Goal: Leave review/rating: Share an evaluation or opinion about a product, service, or content

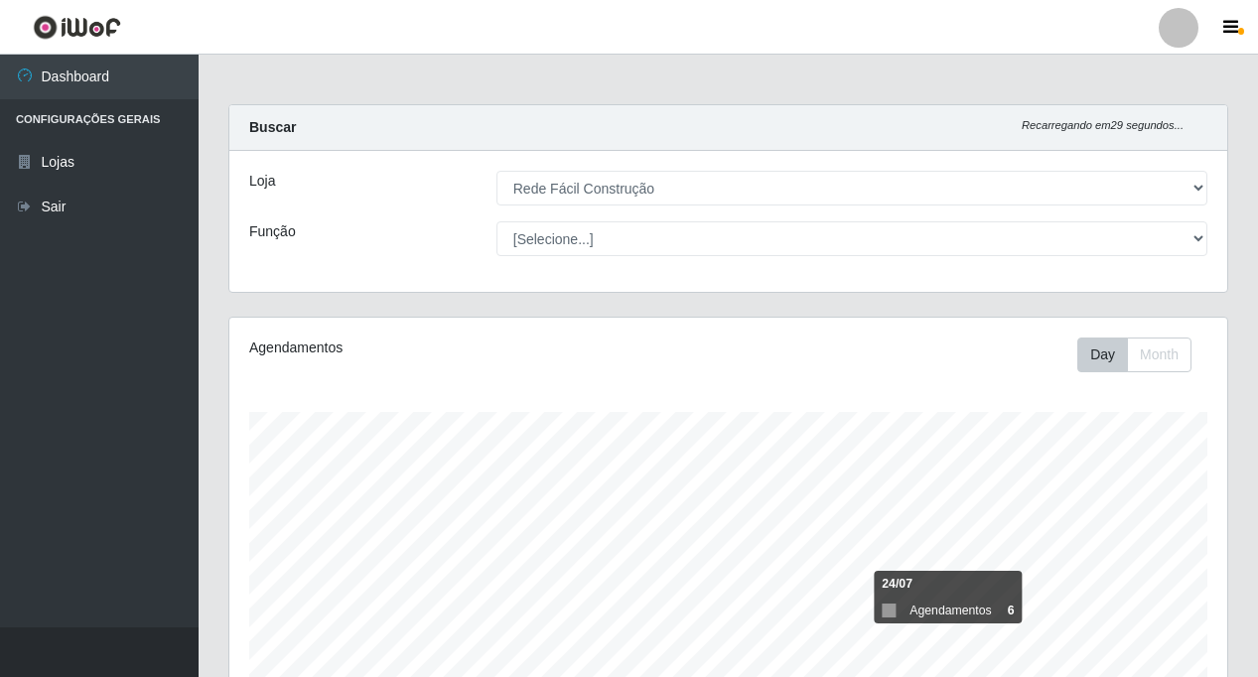
select select "318"
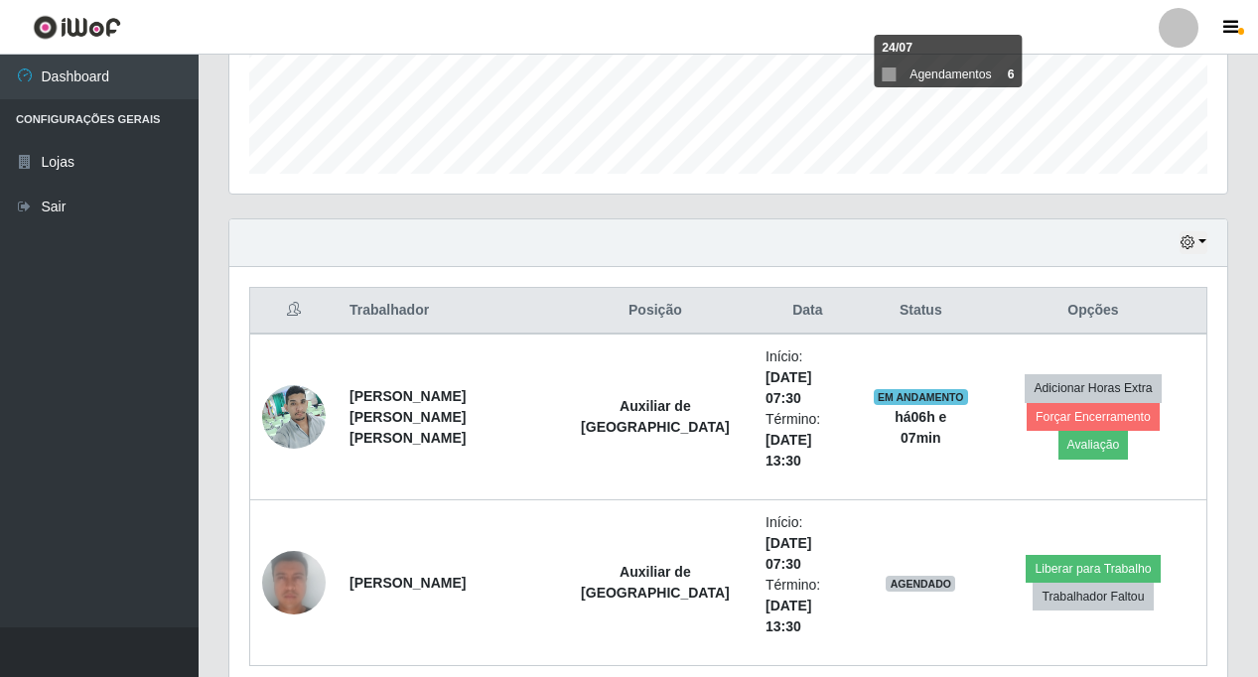
scroll to position [412, 998]
click at [1129, 431] on button "Avaliação" at bounding box center [1093, 445] width 70 height 28
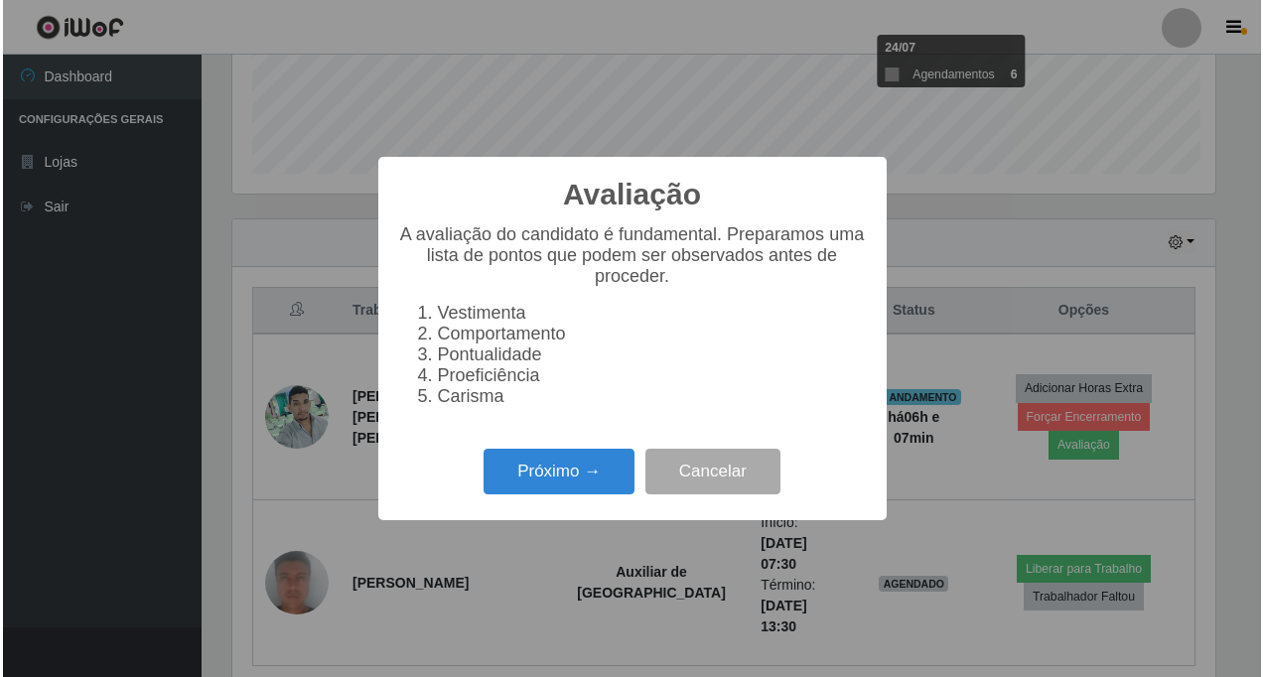
scroll to position [412, 988]
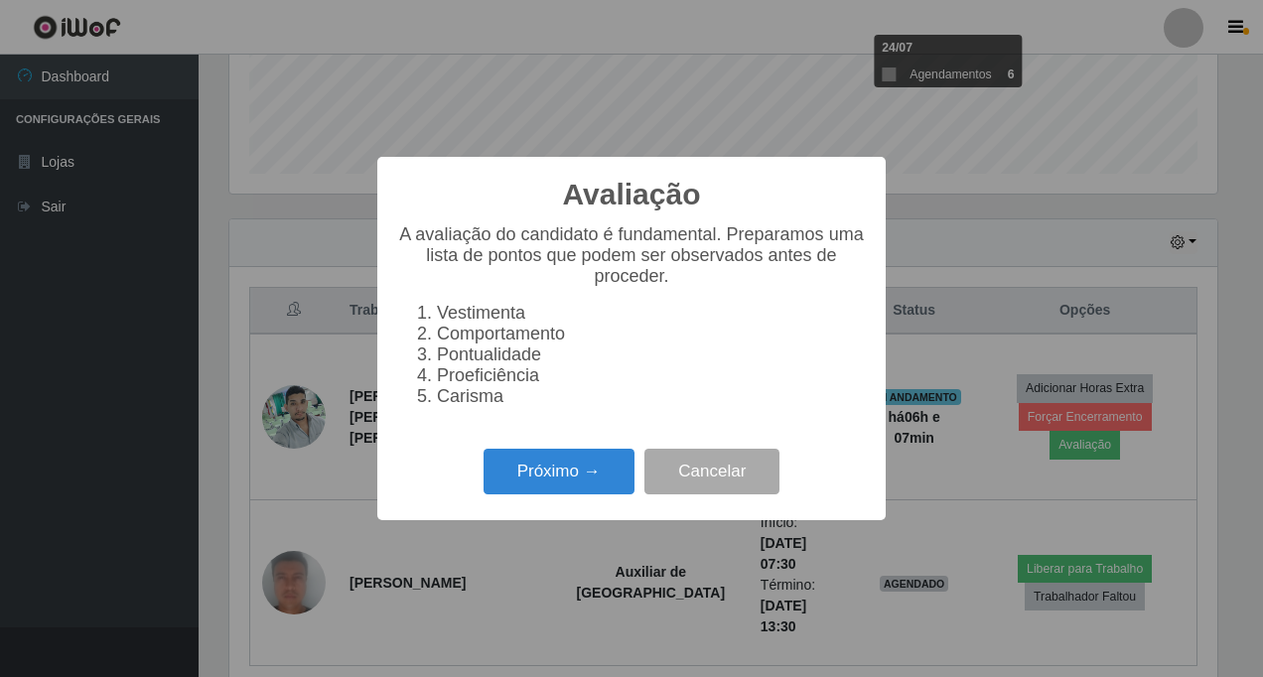
click at [530, 479] on button "Próximo →" at bounding box center [559, 472] width 151 height 47
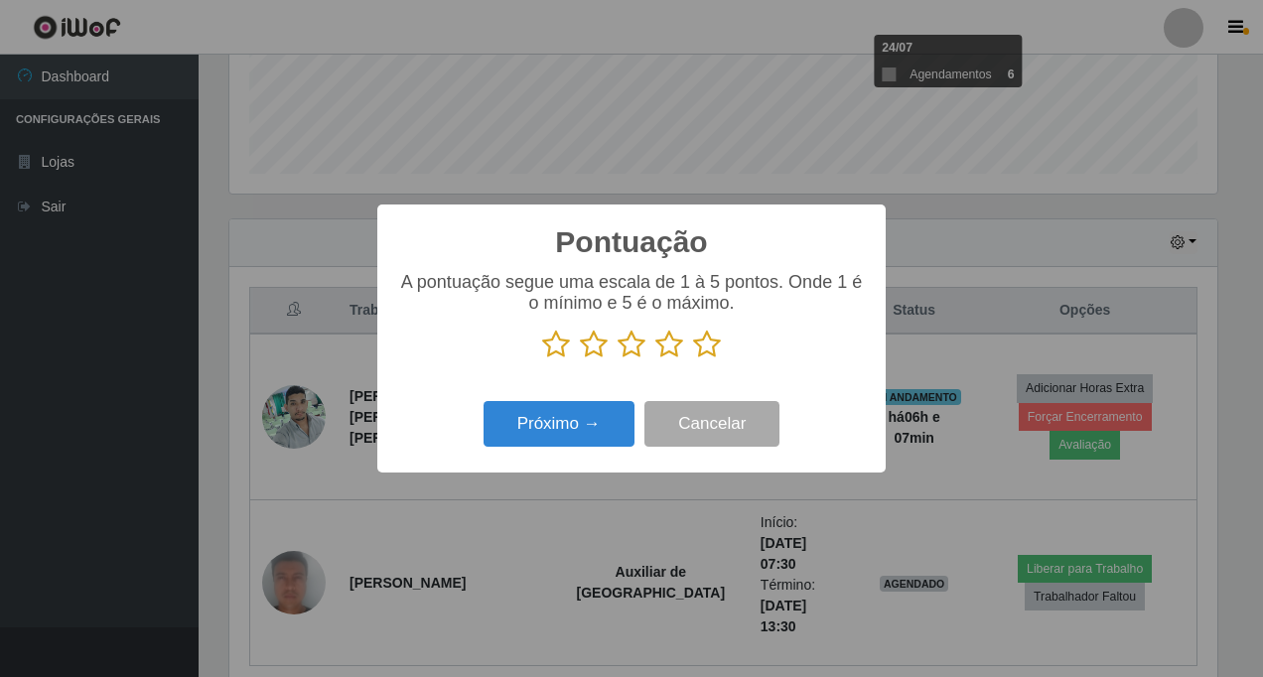
scroll to position [992466, 991890]
click at [705, 349] on icon at bounding box center [707, 345] width 28 height 30
click at [693, 359] on input "radio" at bounding box center [693, 359] width 0 height 0
click at [566, 427] on button "Próximo →" at bounding box center [559, 424] width 151 height 47
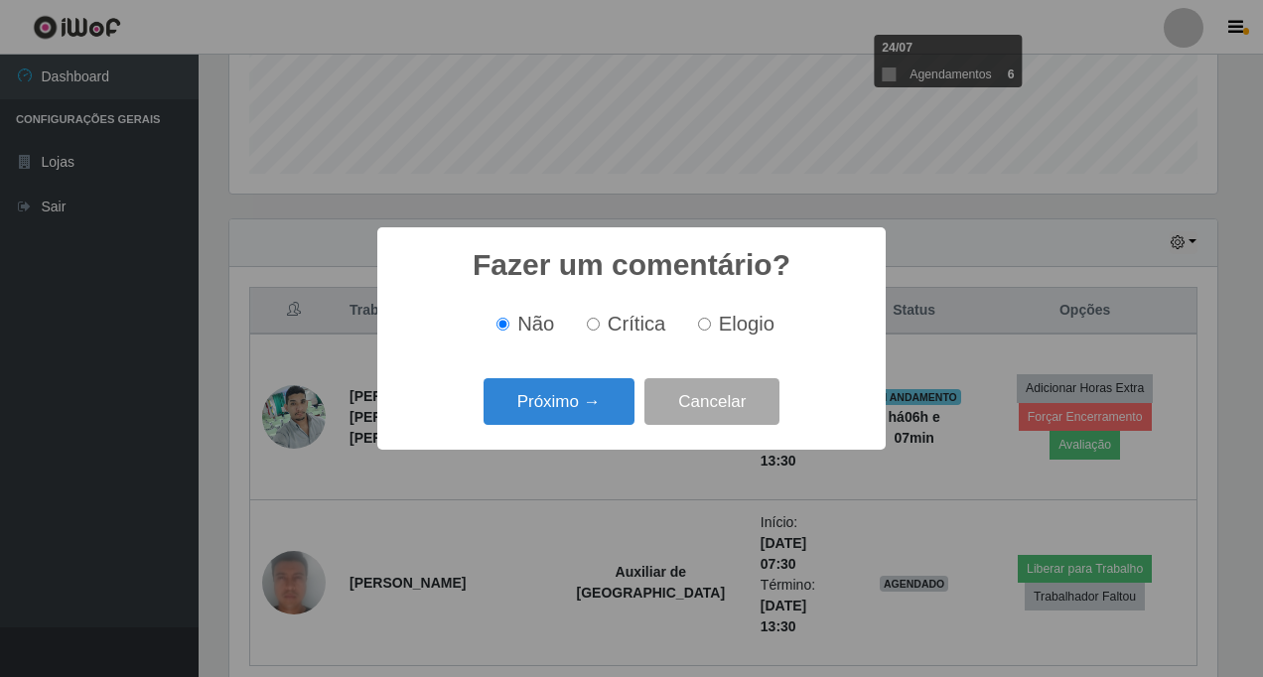
click at [566, 427] on div "Fazer um comentário? × Não Crítica Elogio Próximo → Cancelar" at bounding box center [631, 338] width 1263 height 677
drag, startPoint x: 566, startPoint y: 427, endPoint x: 551, endPoint y: 401, distance: 29.8
click at [551, 401] on button "Próximo →" at bounding box center [559, 401] width 151 height 47
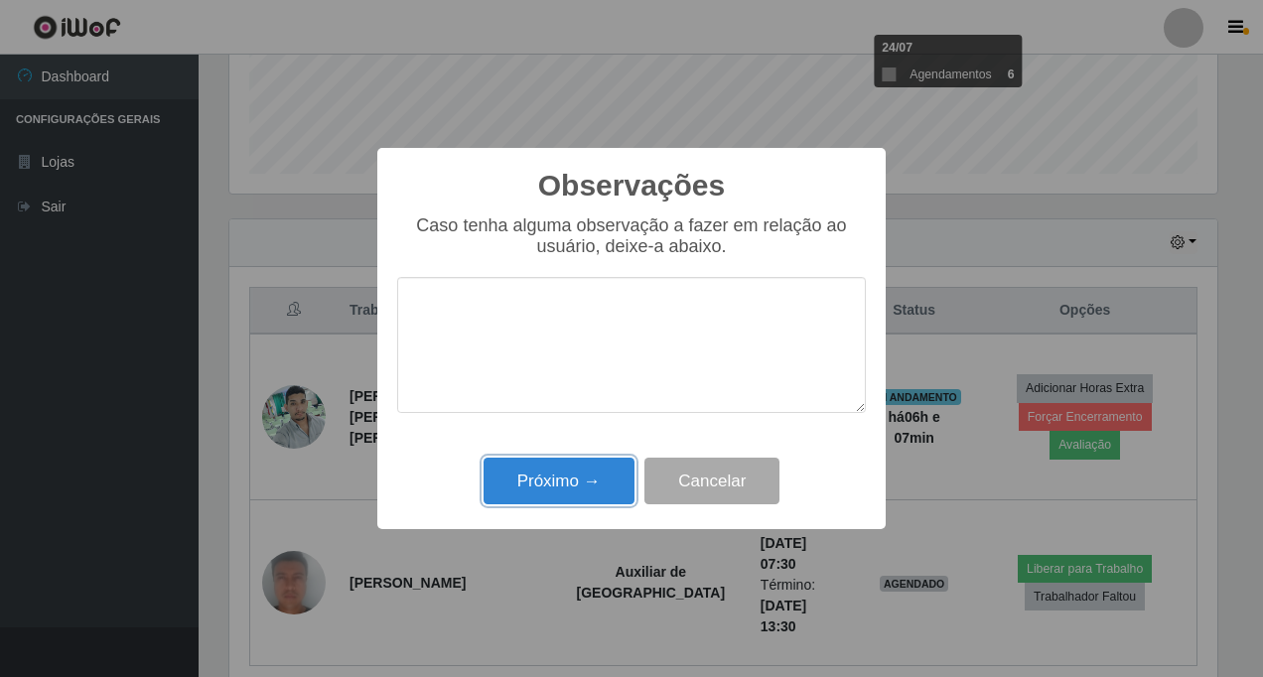
click at [550, 479] on button "Próximo →" at bounding box center [559, 481] width 151 height 47
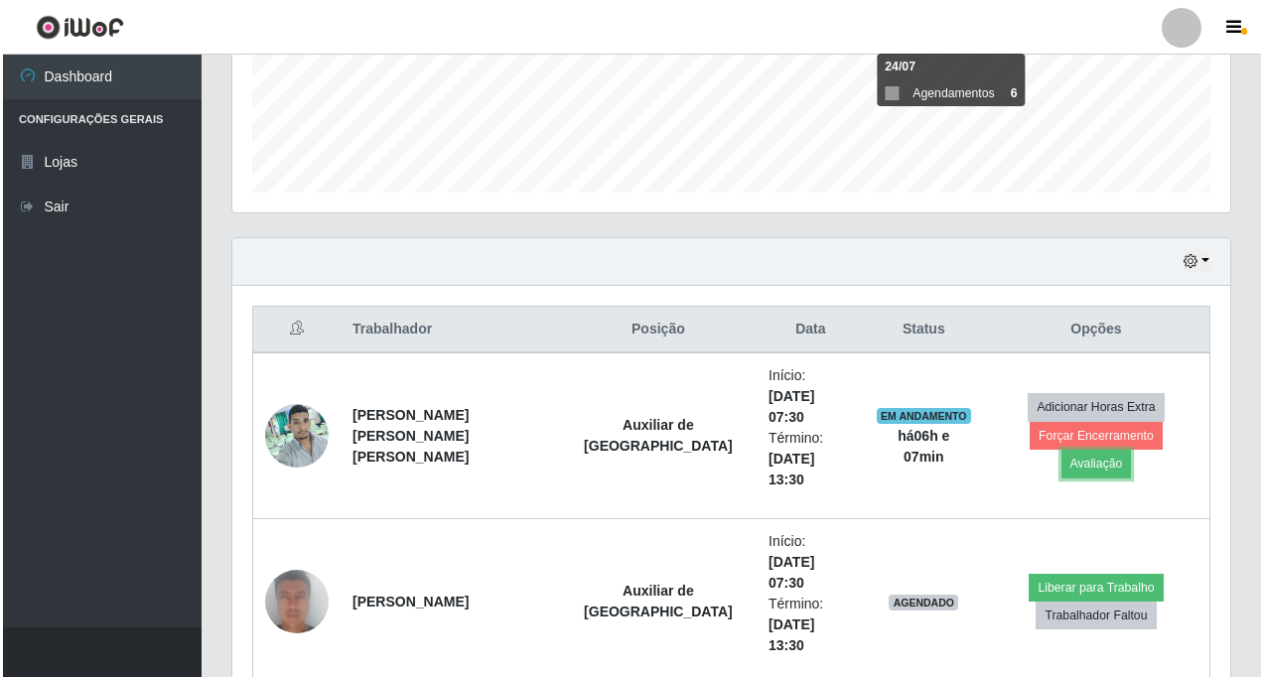
scroll to position [536, 0]
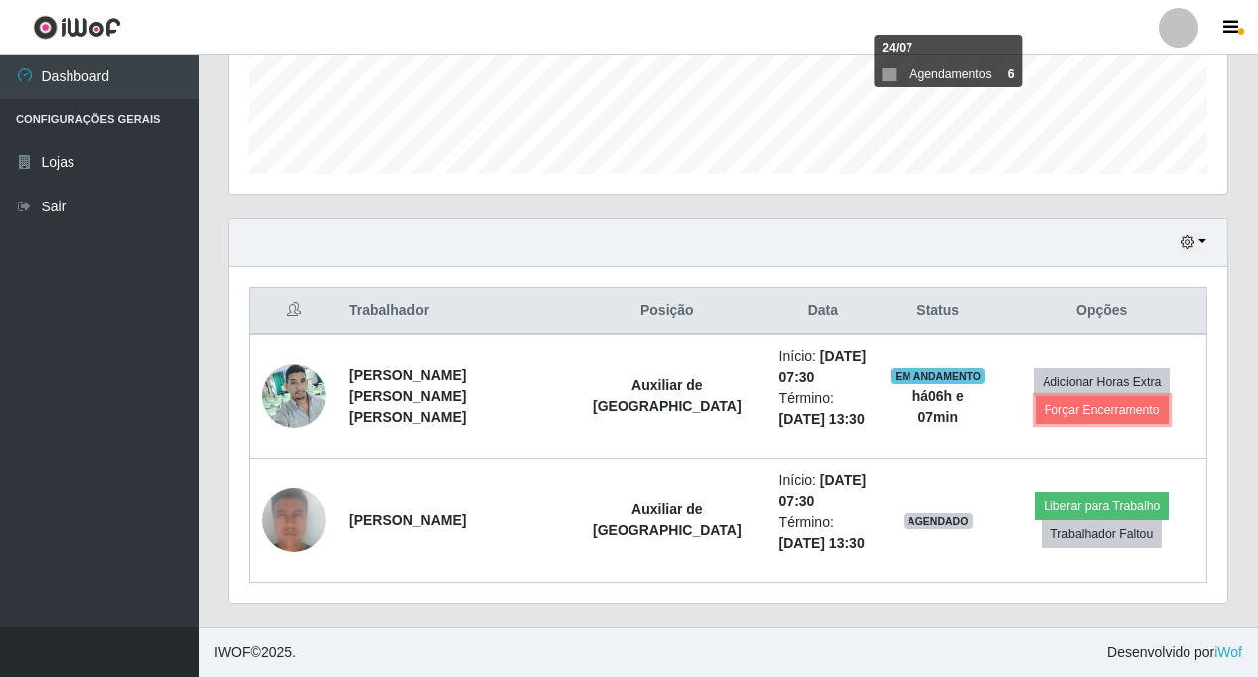
click at [1064, 412] on button "Forçar Encerramento" at bounding box center [1102, 410] width 133 height 28
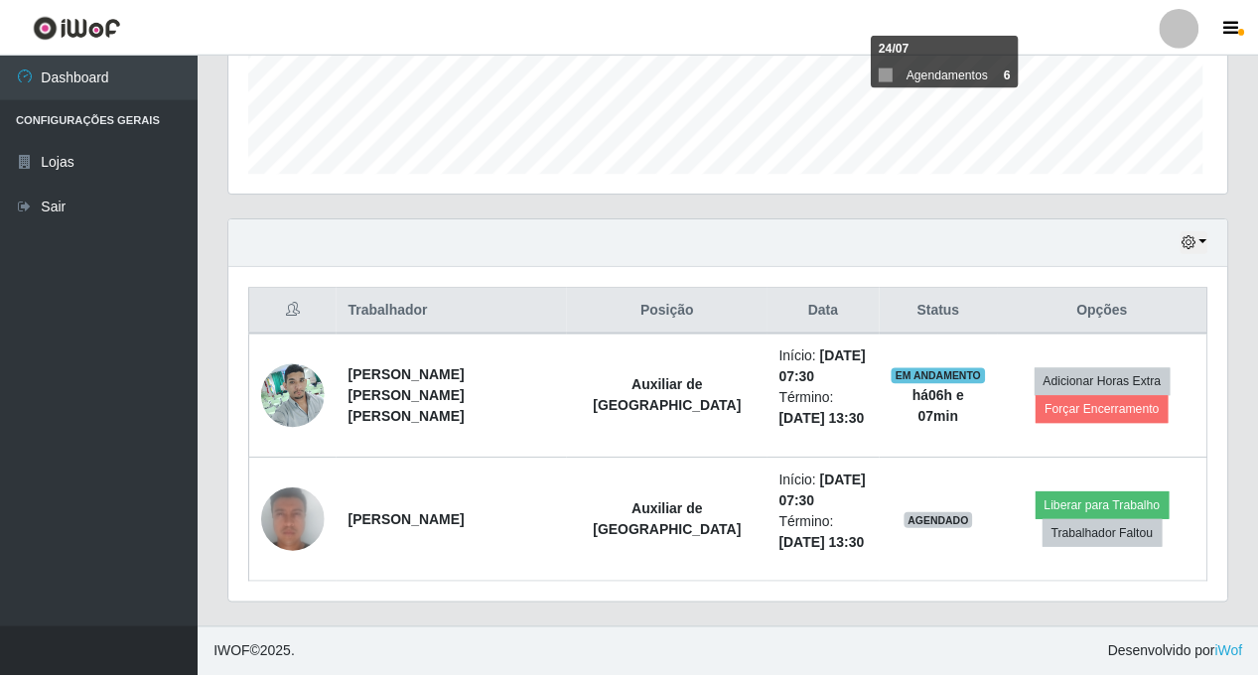
scroll to position [412, 988]
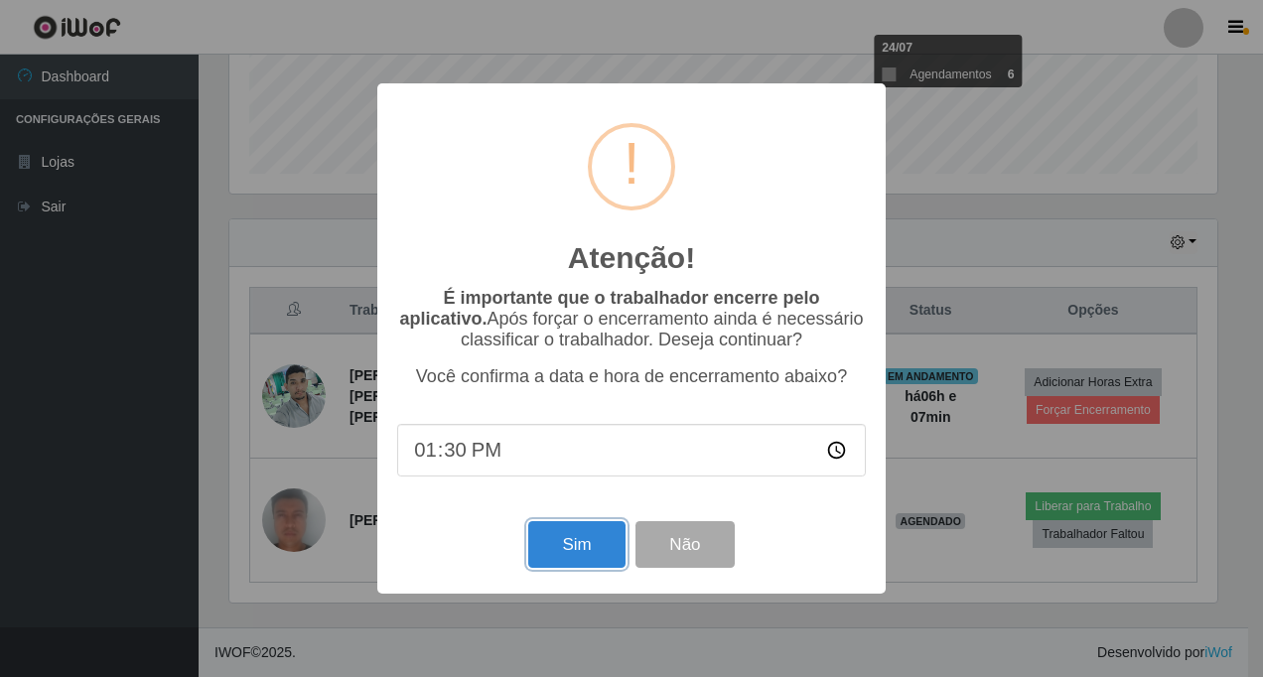
click at [586, 541] on button "Sim" at bounding box center [576, 544] width 96 height 47
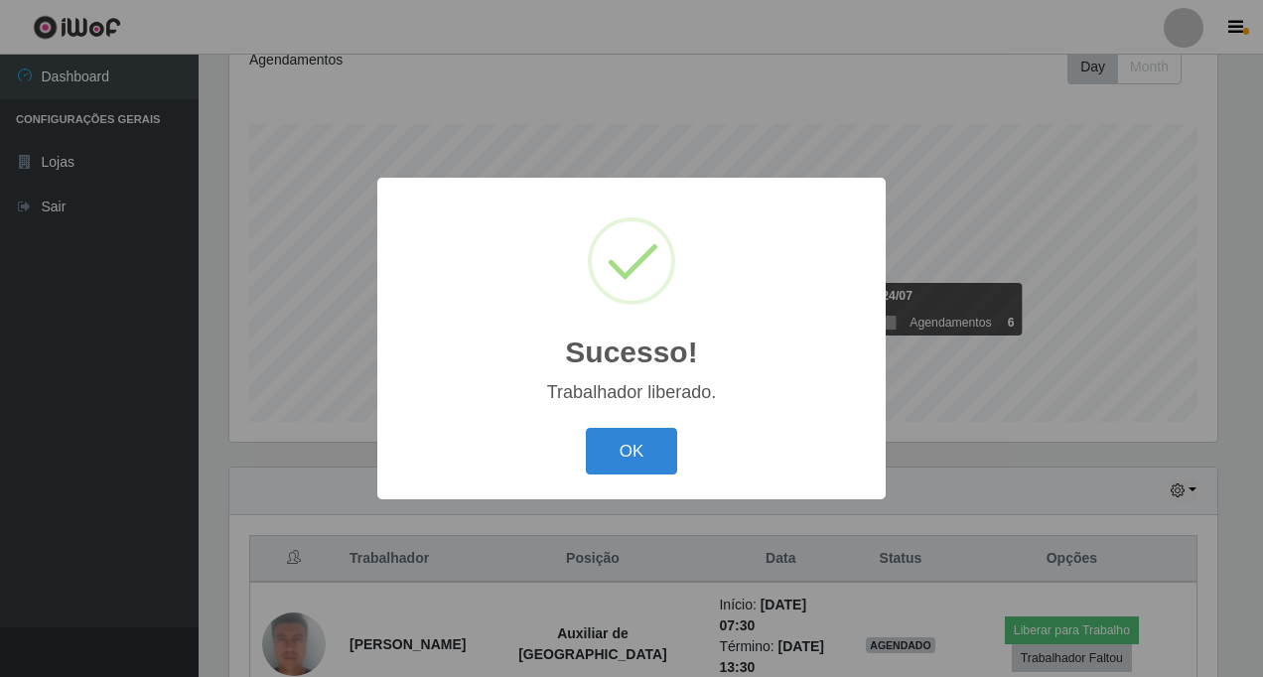
click at [644, 454] on button "OK" at bounding box center [632, 451] width 92 height 47
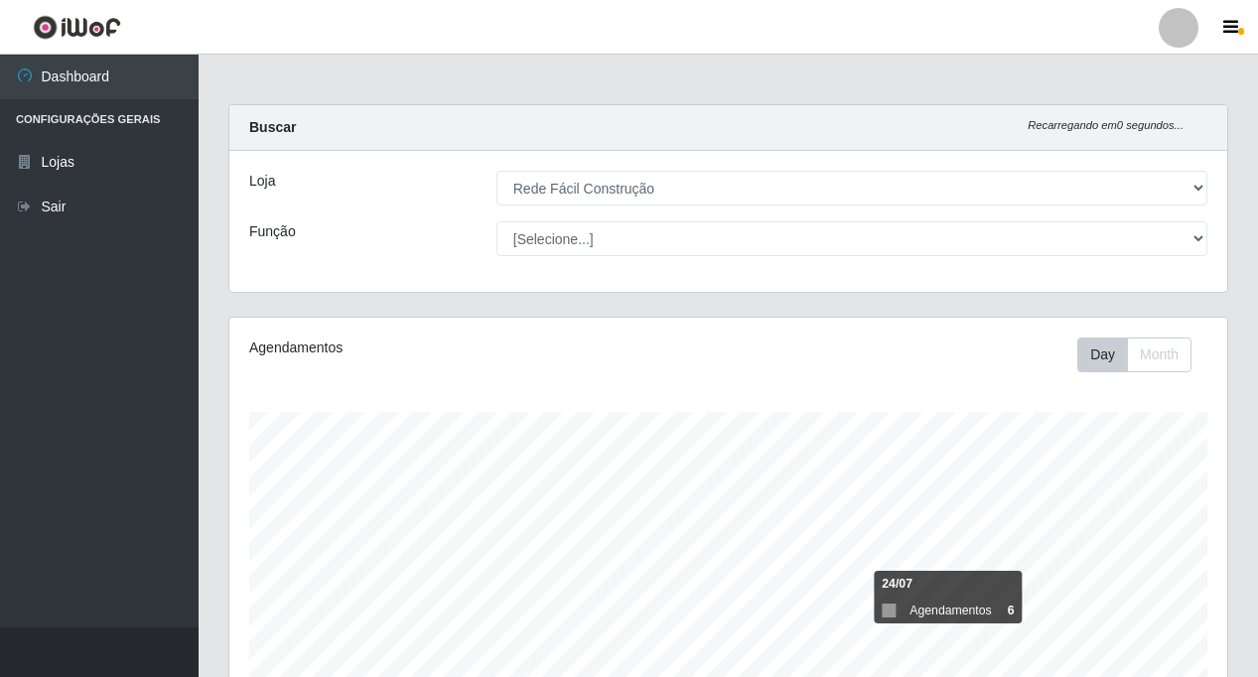
scroll to position [391, 0]
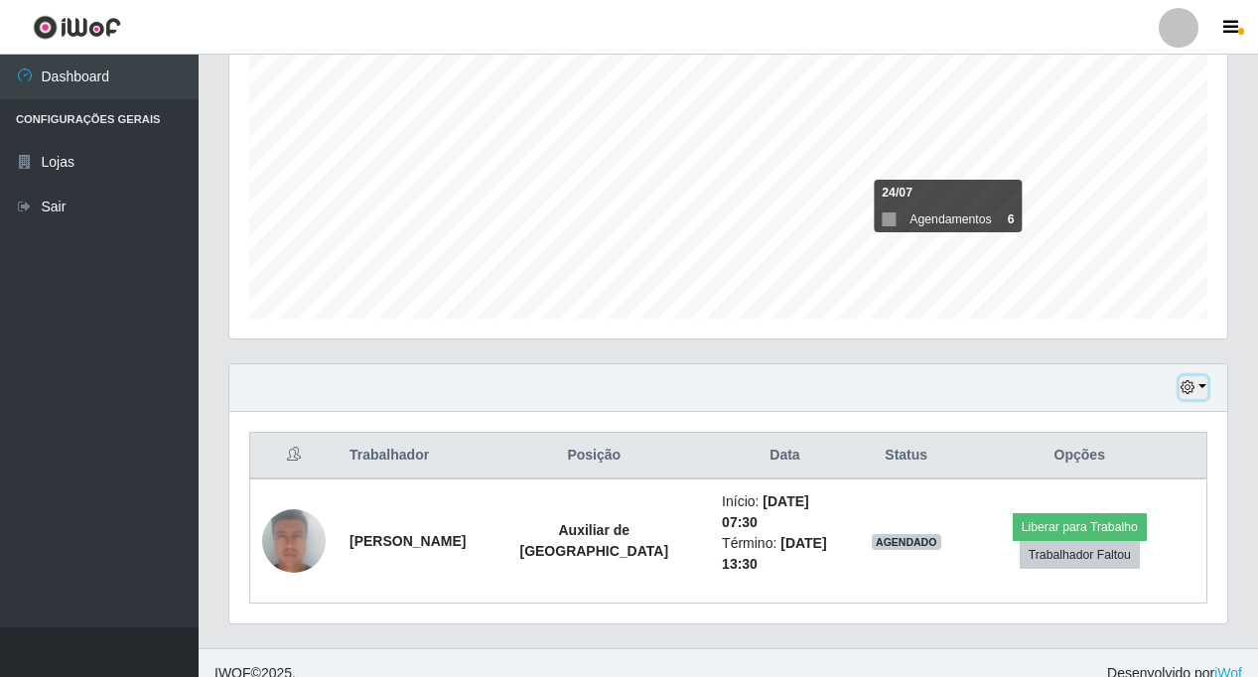
click at [1203, 385] on button "button" at bounding box center [1194, 387] width 28 height 23
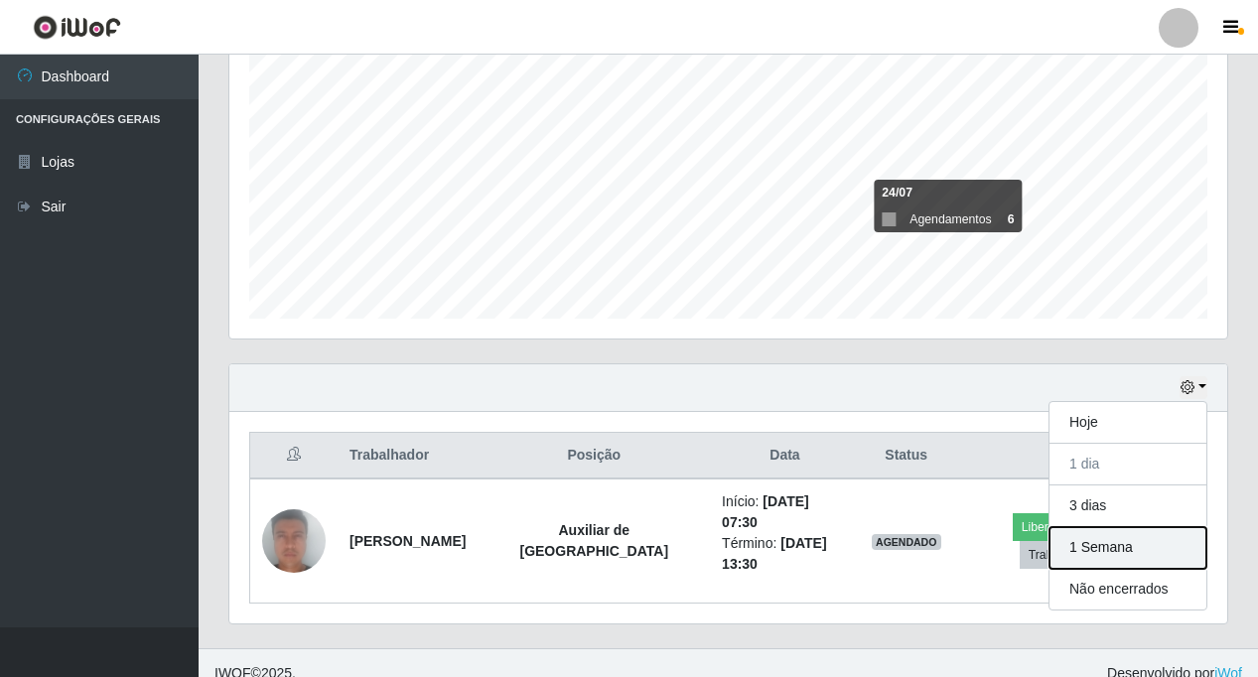
click at [1107, 546] on button "1 Semana" at bounding box center [1127, 548] width 157 height 42
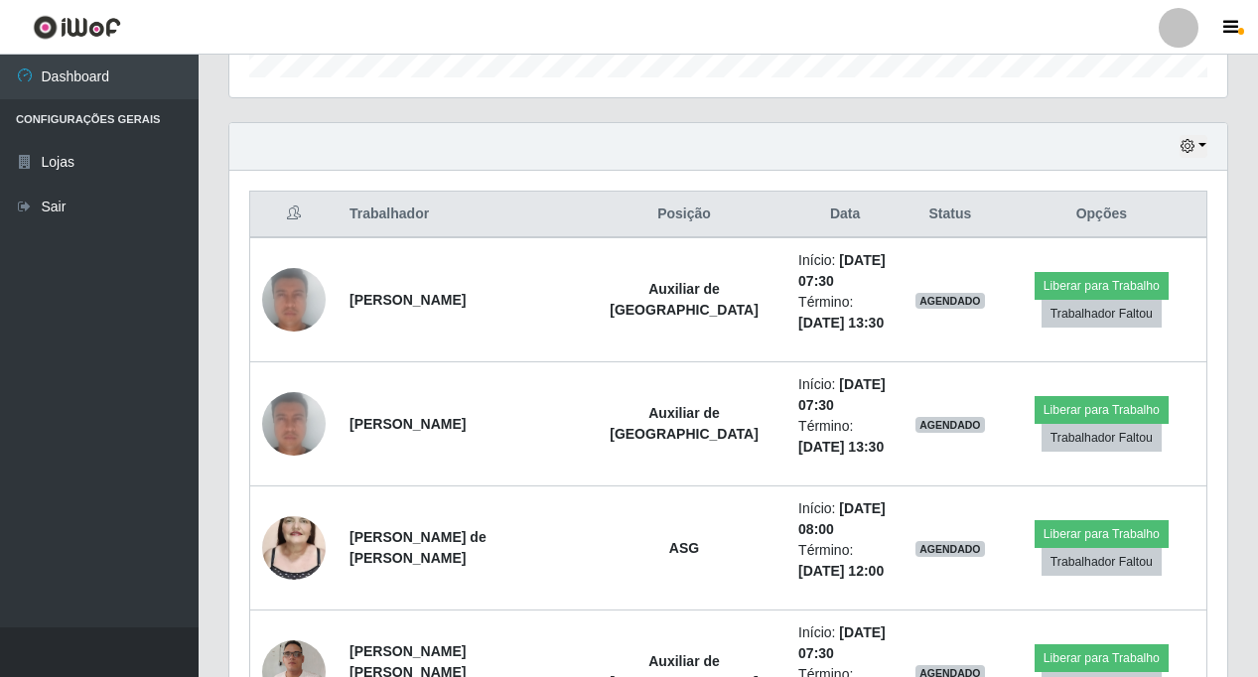
scroll to position [689, 0]
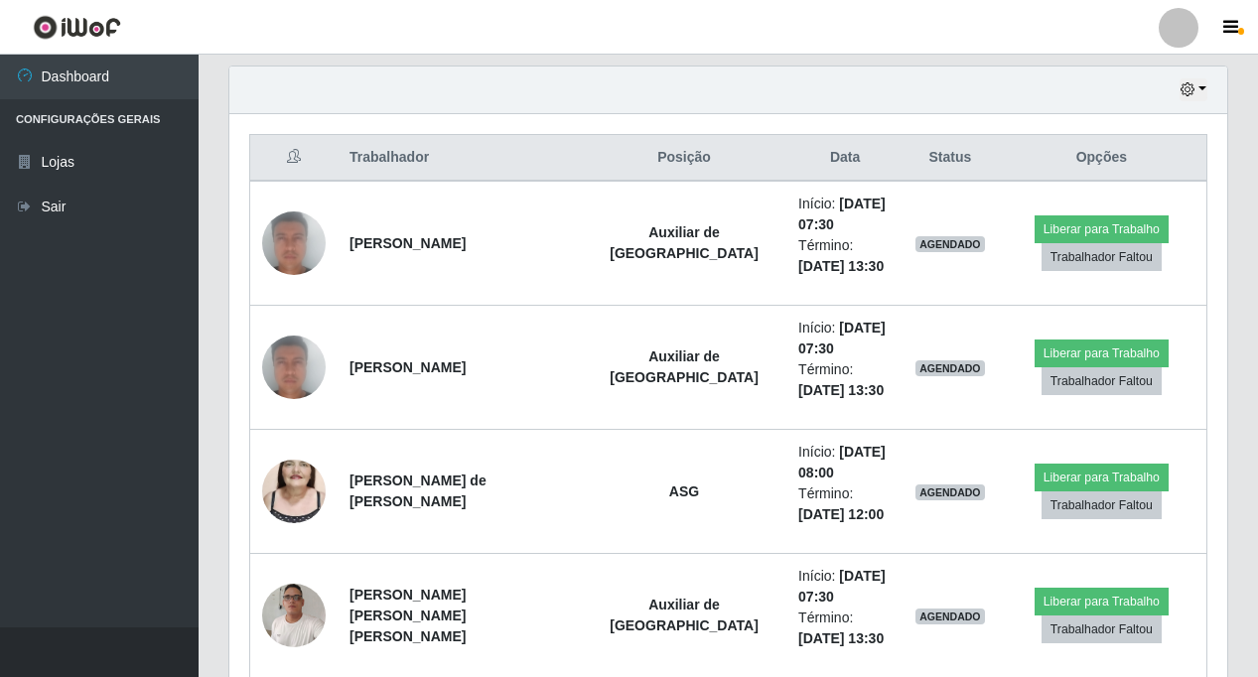
click at [286, 494] on img at bounding box center [294, 491] width 64 height 113
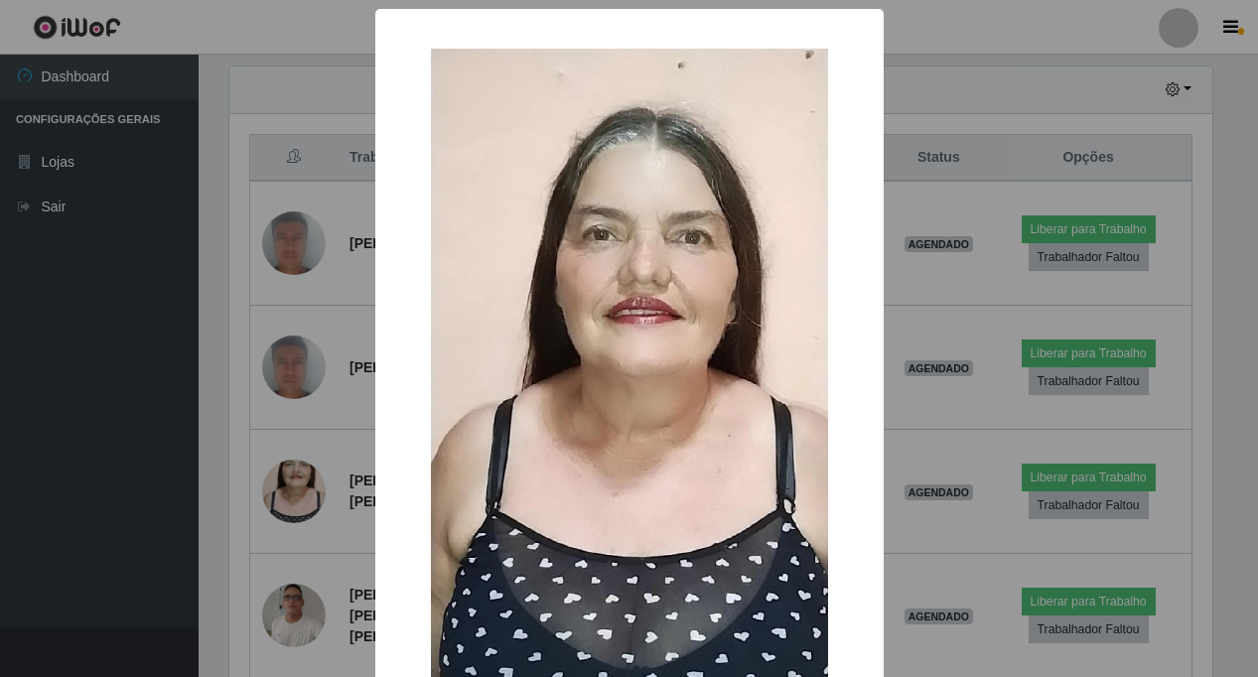
scroll to position [412, 988]
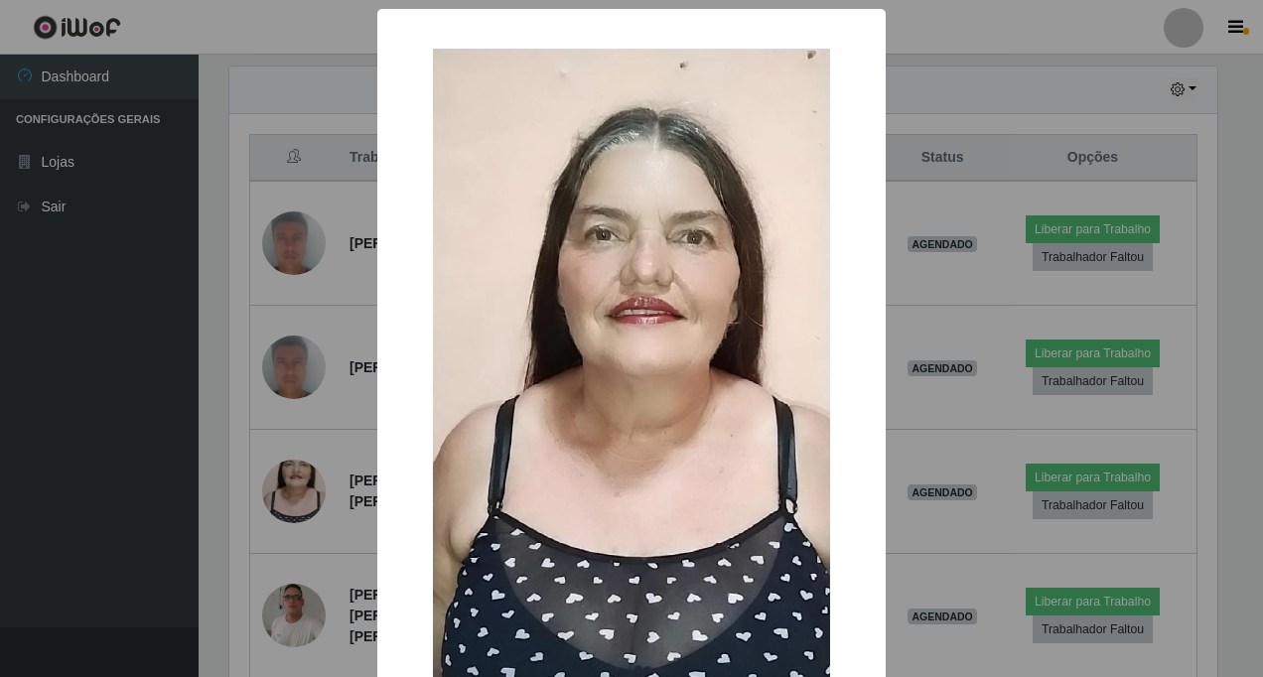
click at [288, 494] on div "× OK Cancel" at bounding box center [631, 338] width 1263 height 677
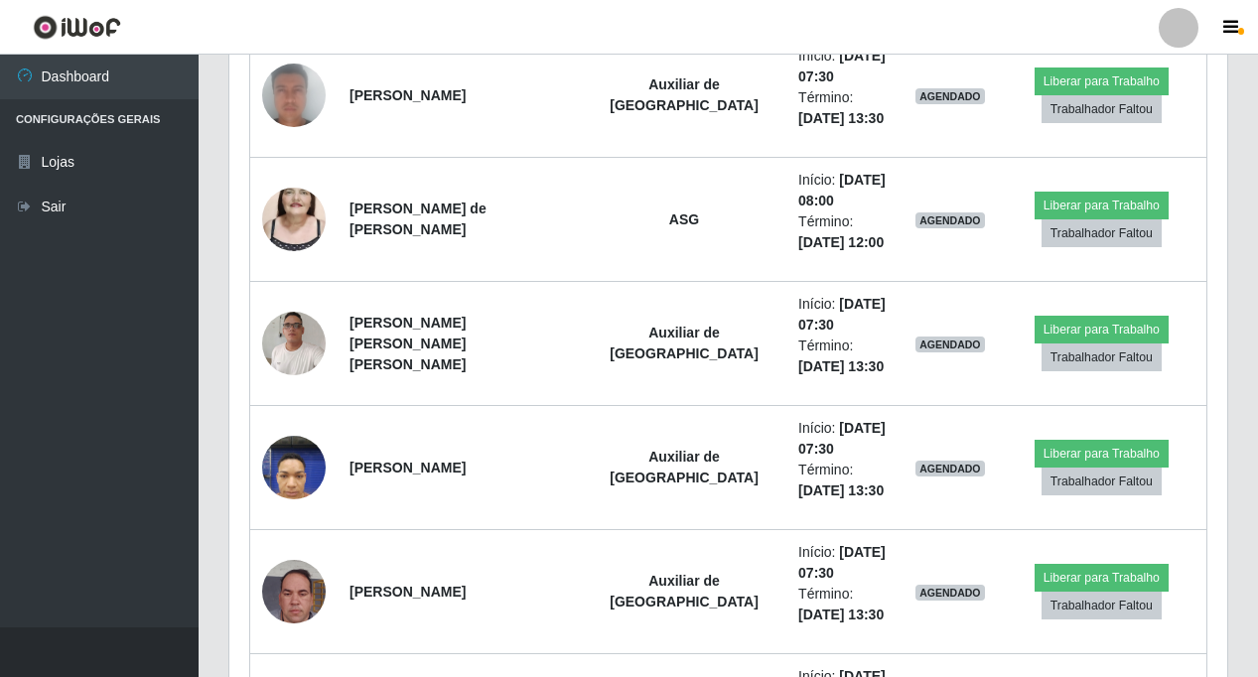
scroll to position [987, 0]
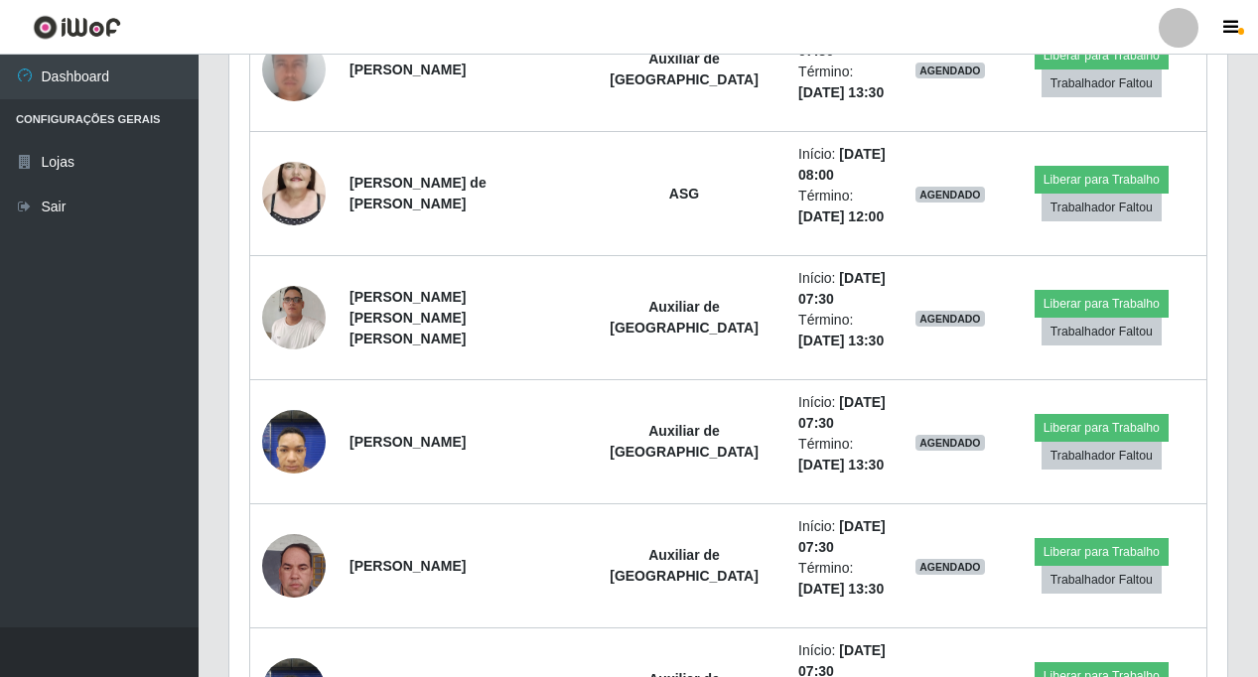
click at [302, 445] on img at bounding box center [294, 441] width 64 height 84
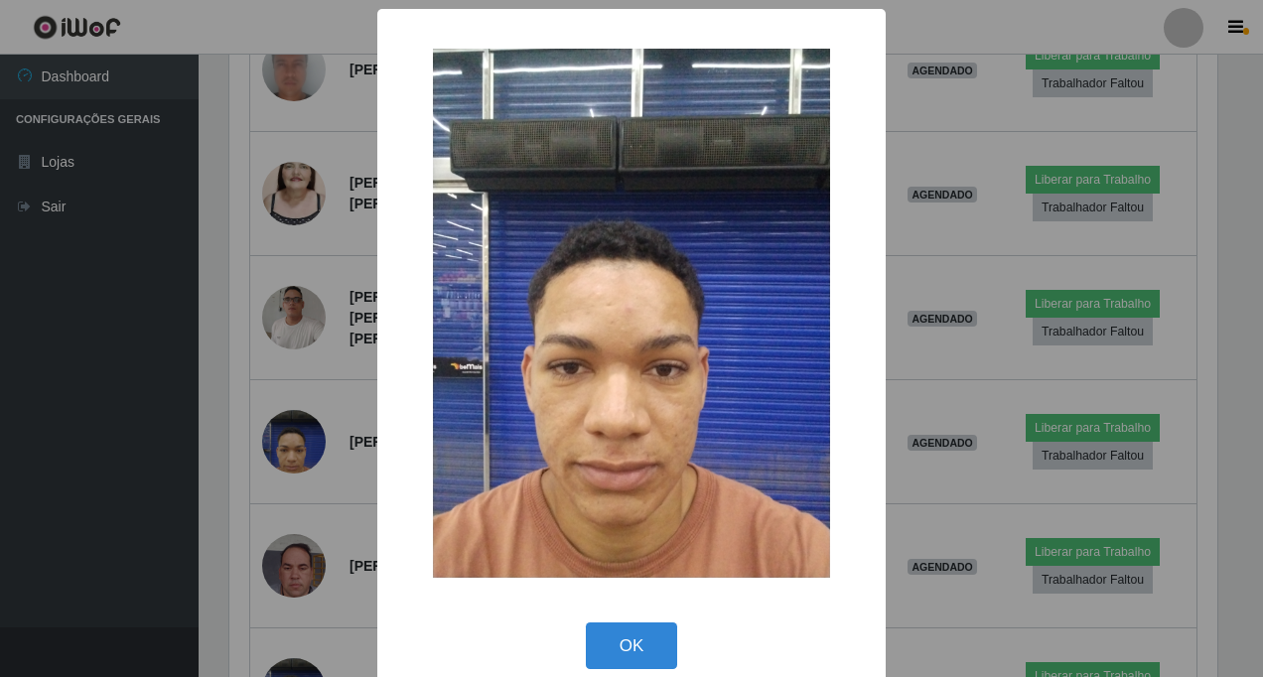
click at [302, 445] on div "× OK Cancel" at bounding box center [631, 338] width 1263 height 677
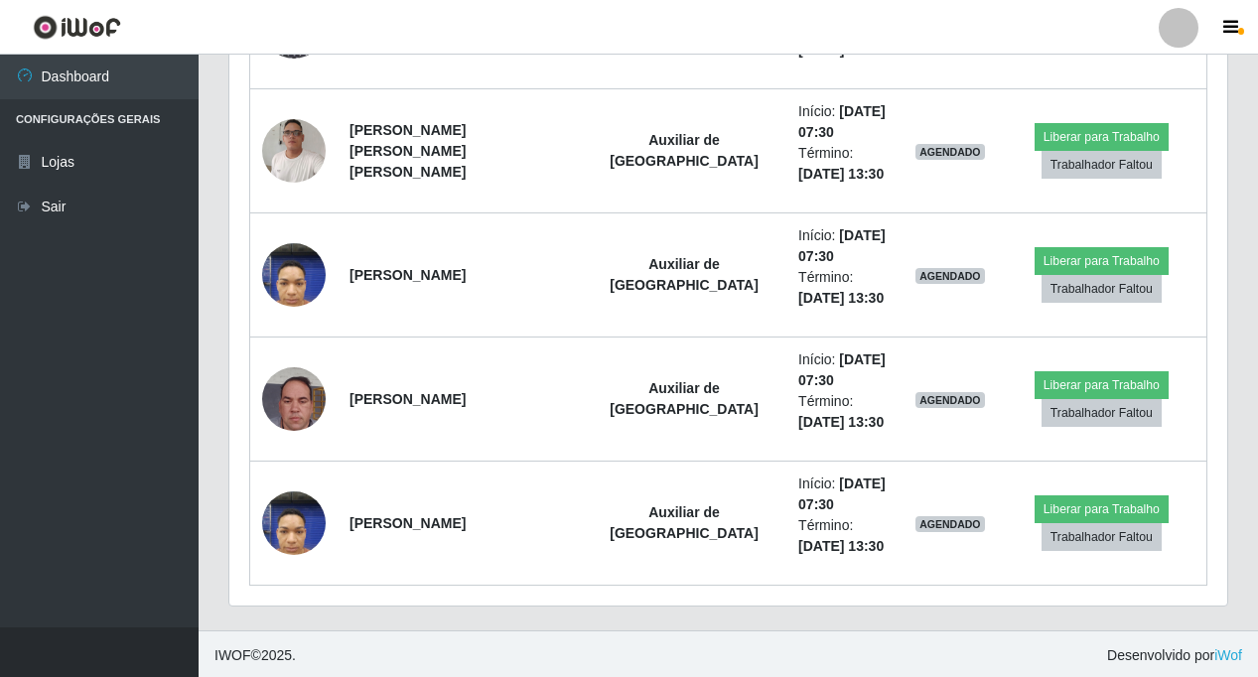
scroll to position [1157, 0]
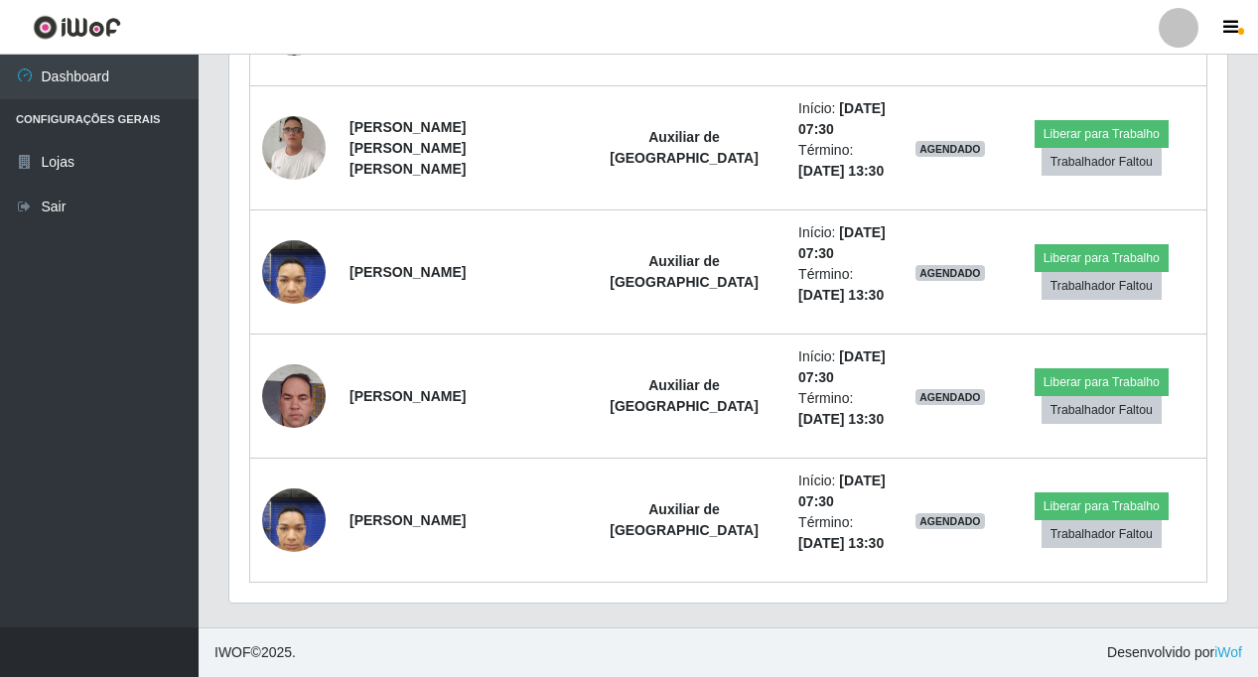
click at [303, 401] on img at bounding box center [294, 396] width 64 height 113
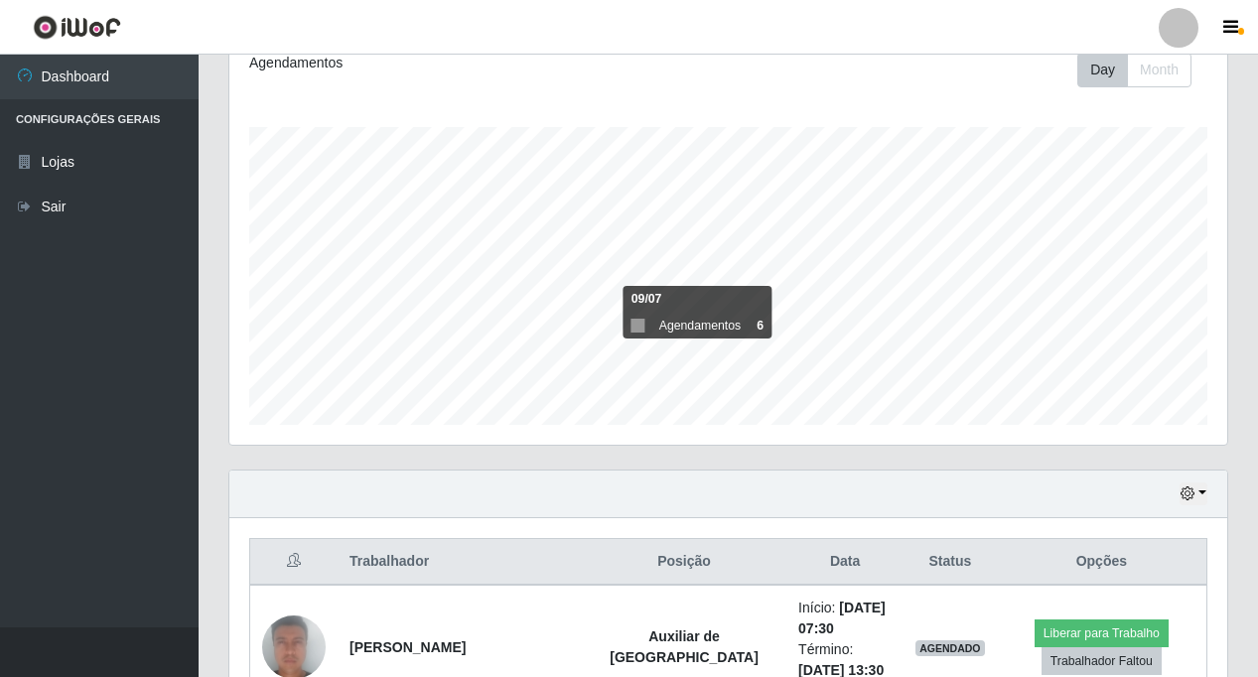
scroll to position [263, 0]
